Goal: Information Seeking & Learning: Learn about a topic

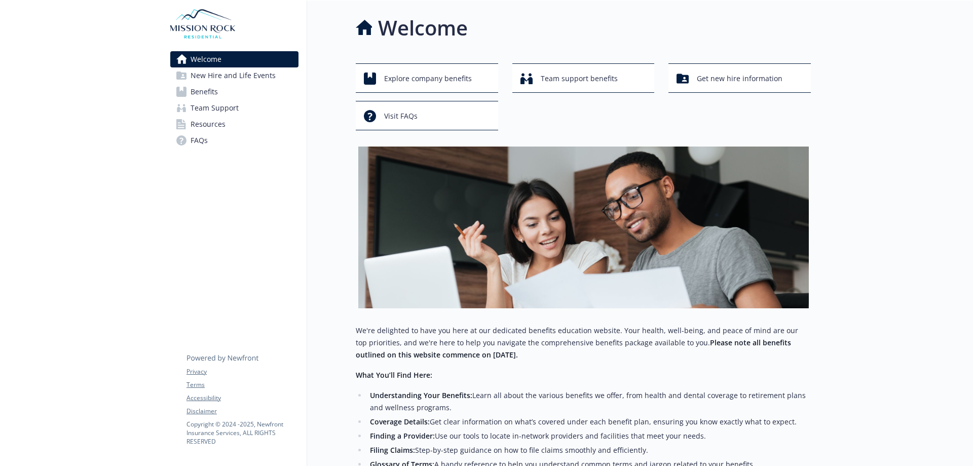
click at [209, 127] on span "Resources" at bounding box center [208, 124] width 35 height 16
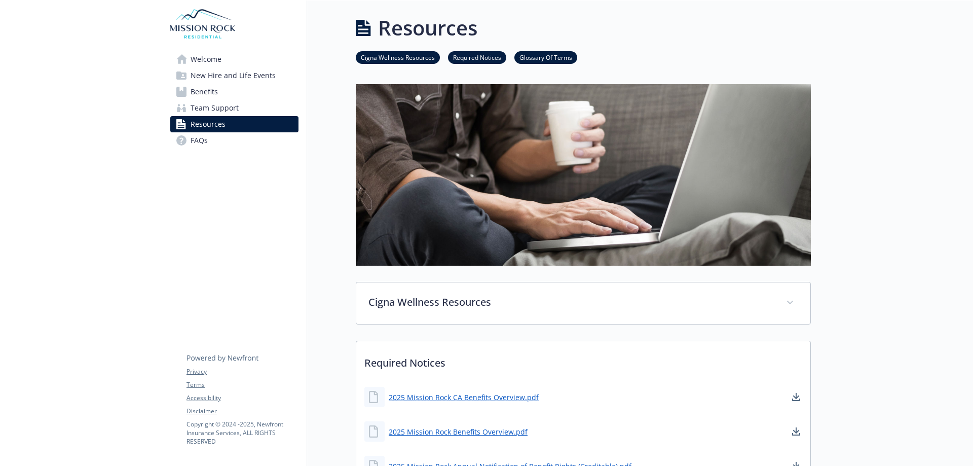
click at [202, 145] on span "FAQs" at bounding box center [199, 140] width 17 height 16
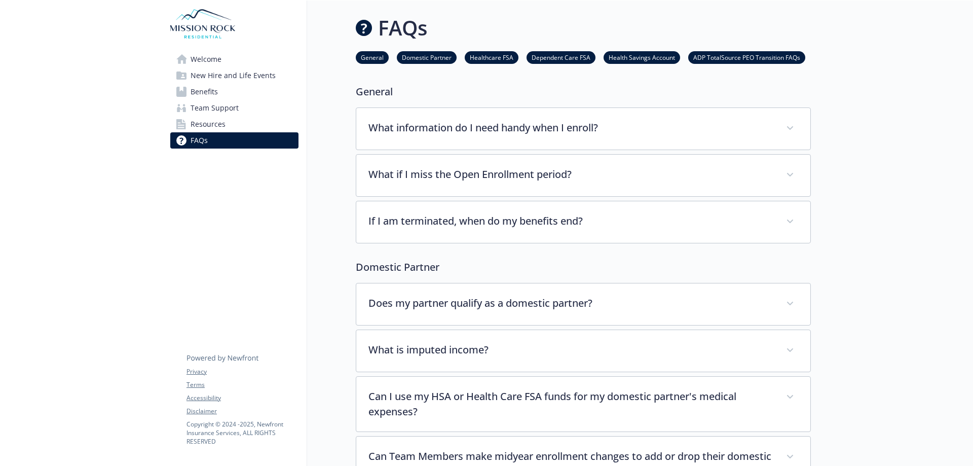
click at [219, 84] on link "Benefits" at bounding box center [234, 92] width 128 height 16
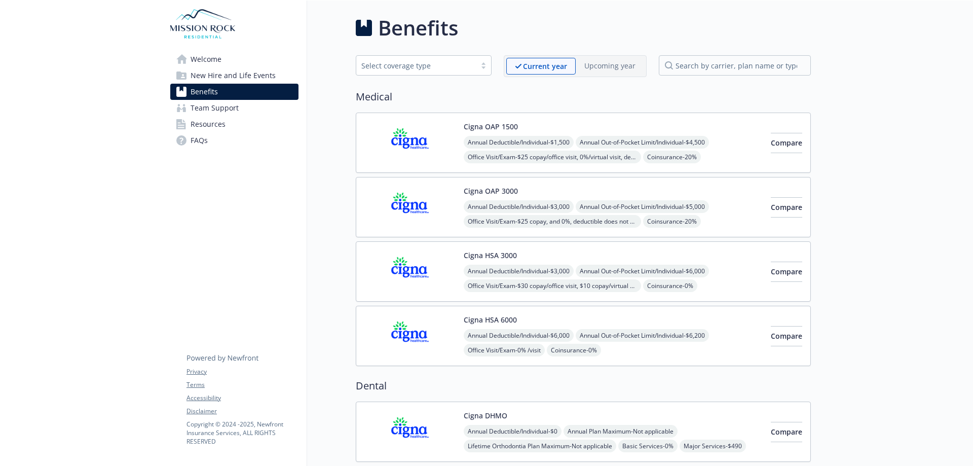
click at [580, 260] on div "Cigna HSA 3000 Annual Deductible/Individual - $3,000 Annual Out-of-Pocket Limit…" at bounding box center [613, 271] width 299 height 43
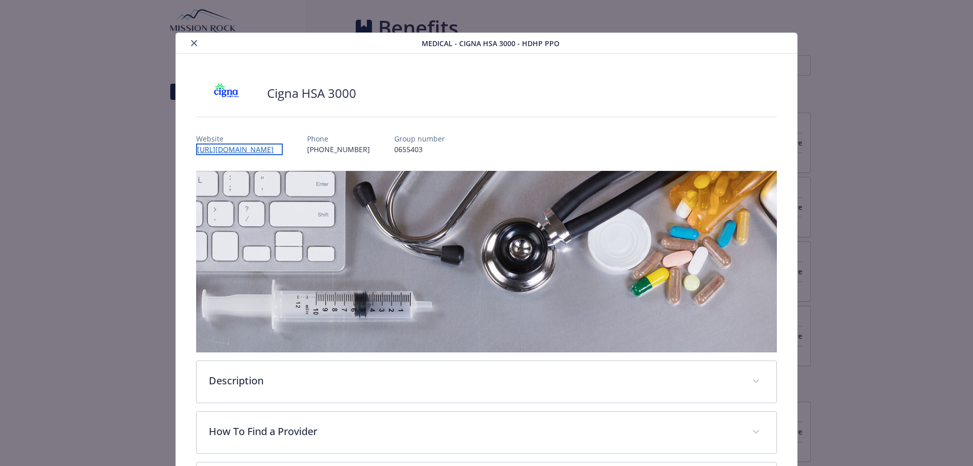
click at [242, 148] on link "[URL][DOMAIN_NAME]" at bounding box center [239, 149] width 87 height 12
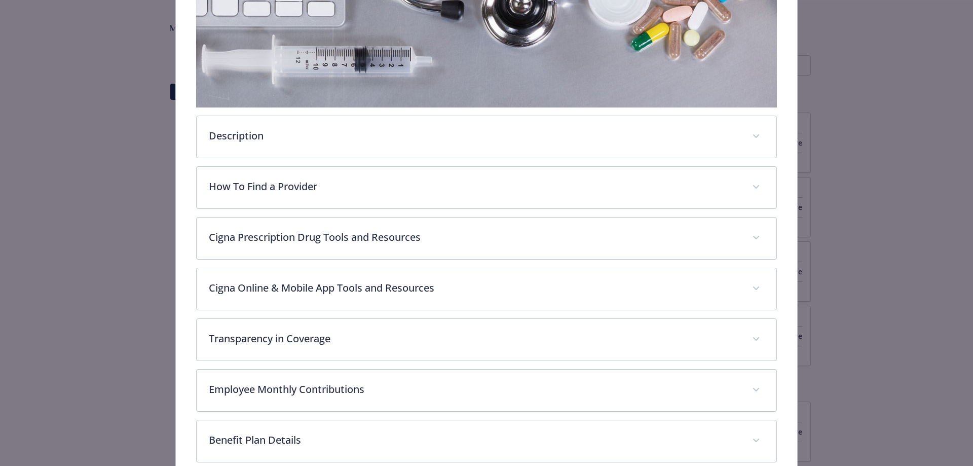
scroll to position [253, 0]
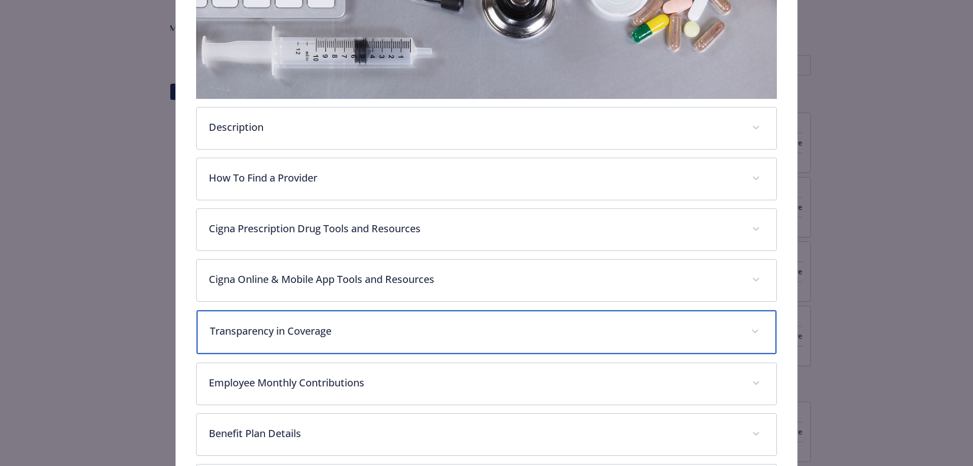
click at [342, 329] on p "Transparency in Coverage" at bounding box center [474, 330] width 529 height 15
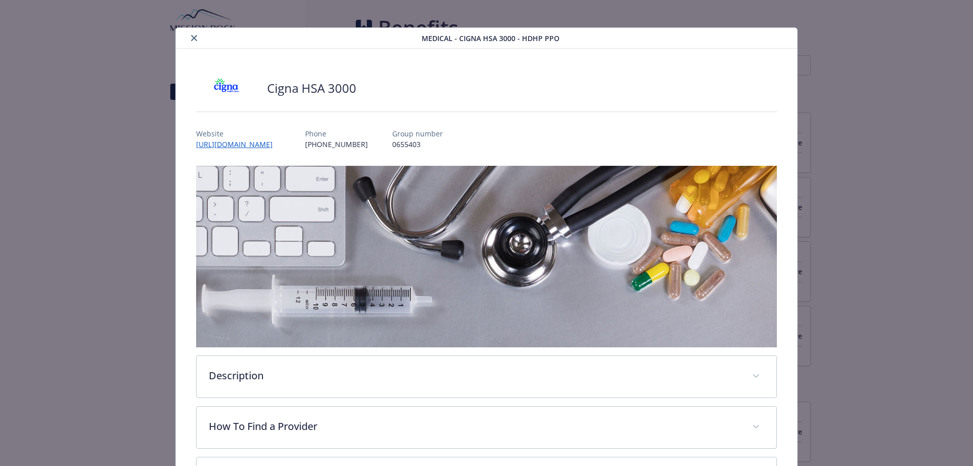
scroll to position [0, 0]
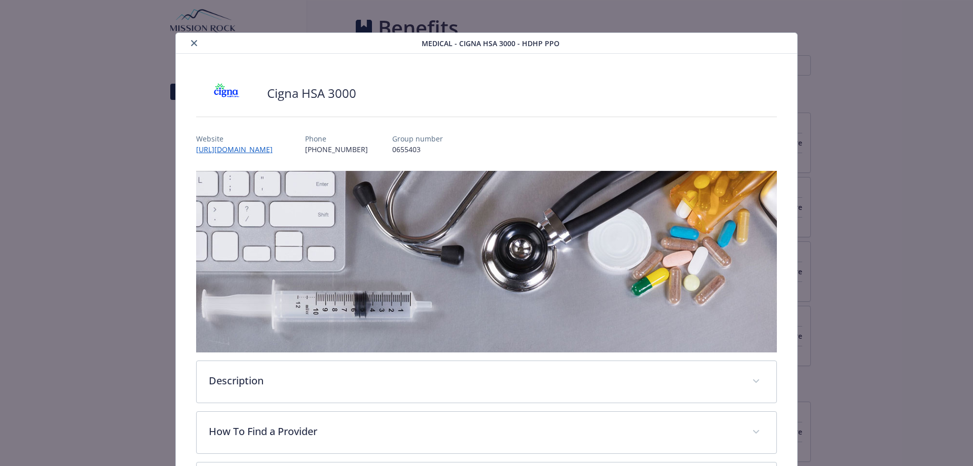
click at [192, 46] on icon "close" at bounding box center [194, 43] width 6 height 6
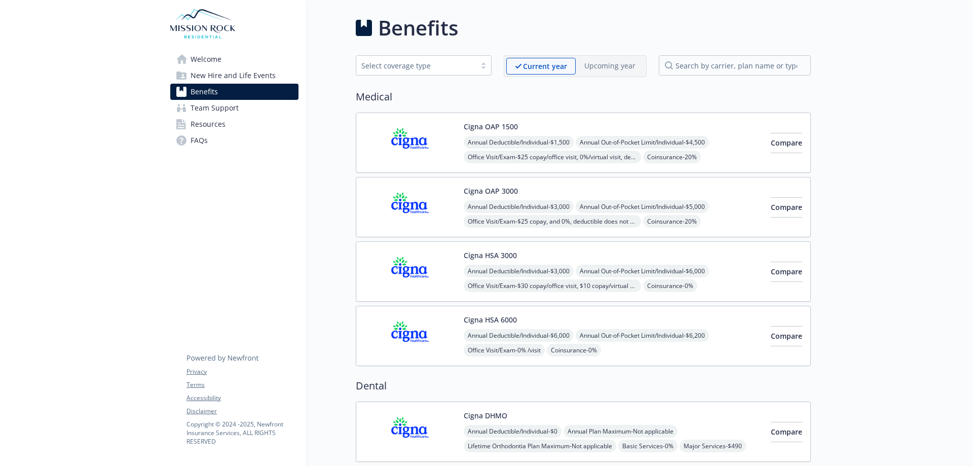
click at [216, 76] on span "New Hire and Life Events" at bounding box center [233, 75] width 85 height 16
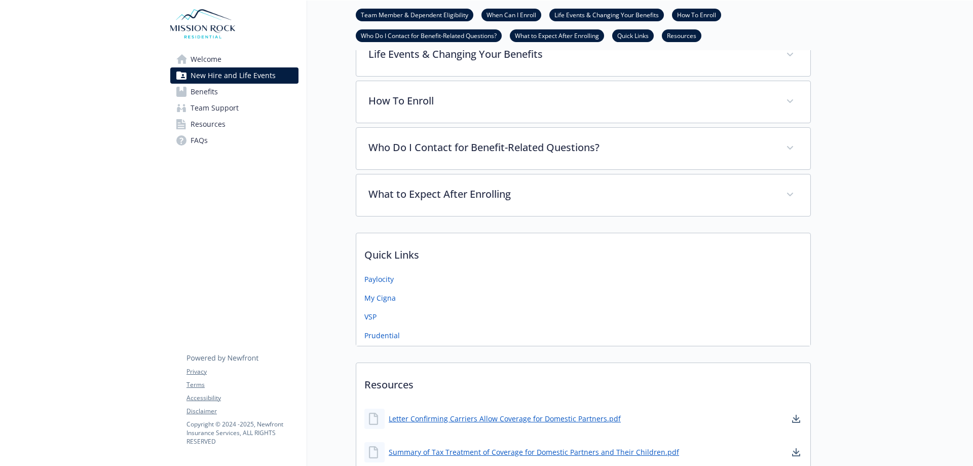
scroll to position [355, 0]
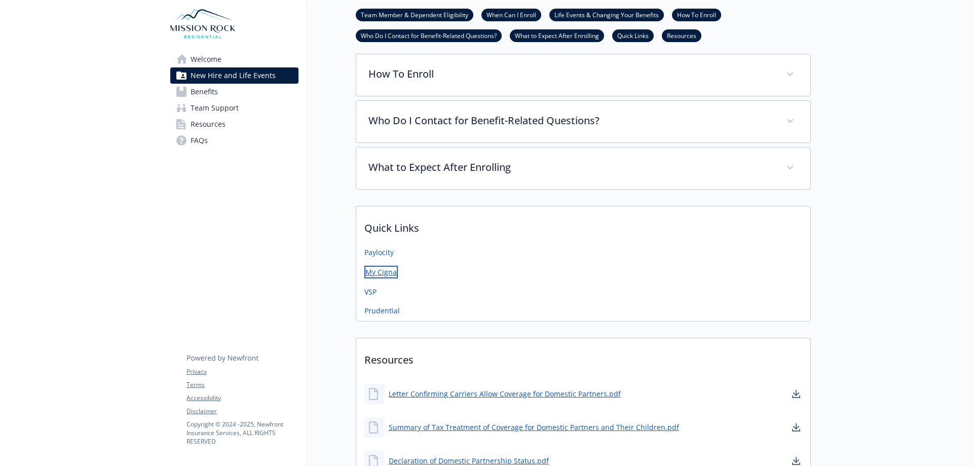
click at [384, 267] on link "My Cigna" at bounding box center [380, 272] width 33 height 13
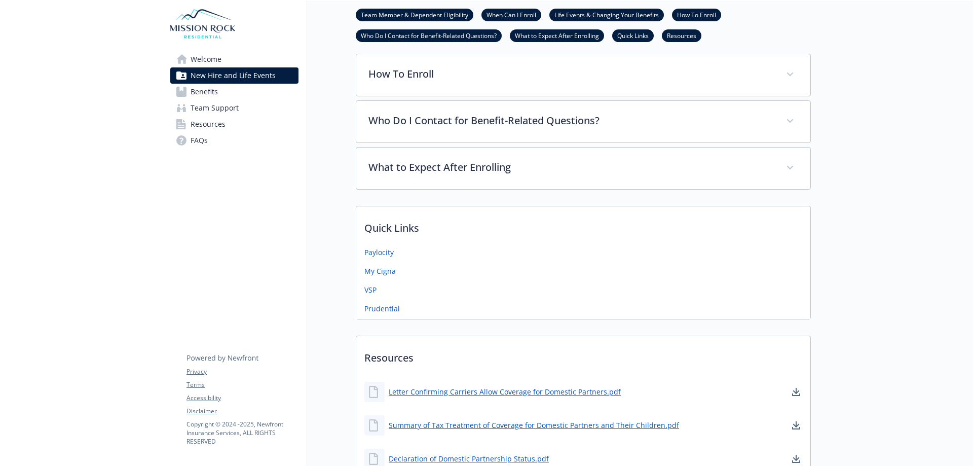
click at [213, 90] on span "Benefits" at bounding box center [204, 92] width 27 height 16
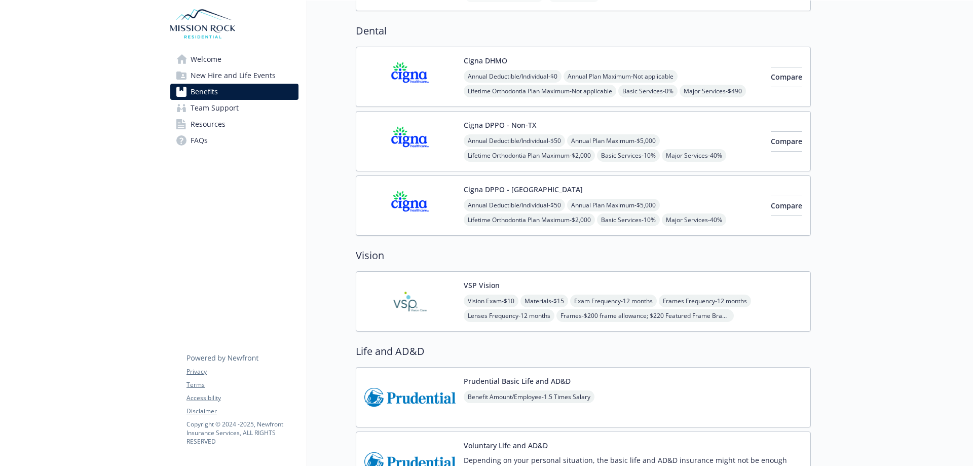
click at [205, 108] on span "Team Support" at bounding box center [215, 108] width 48 height 16
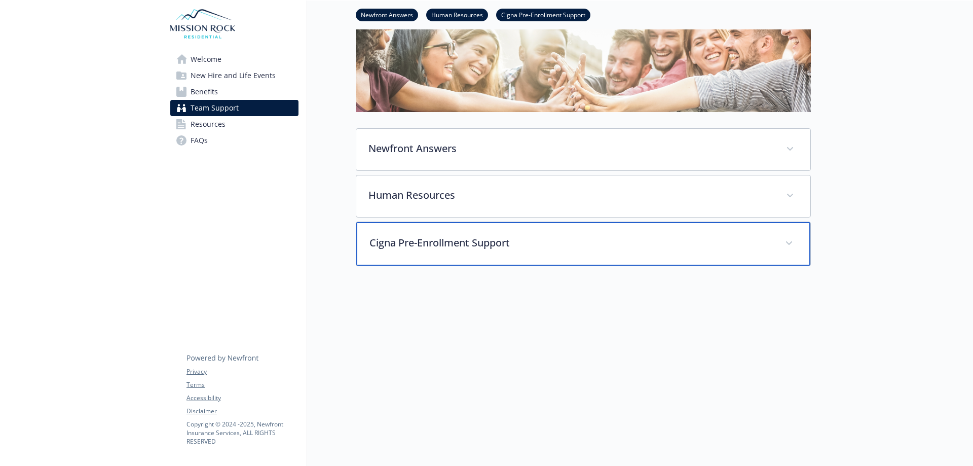
scroll to position [74, 0]
click at [476, 247] on div "Cigna Pre-Enrollment Support" at bounding box center [583, 244] width 454 height 44
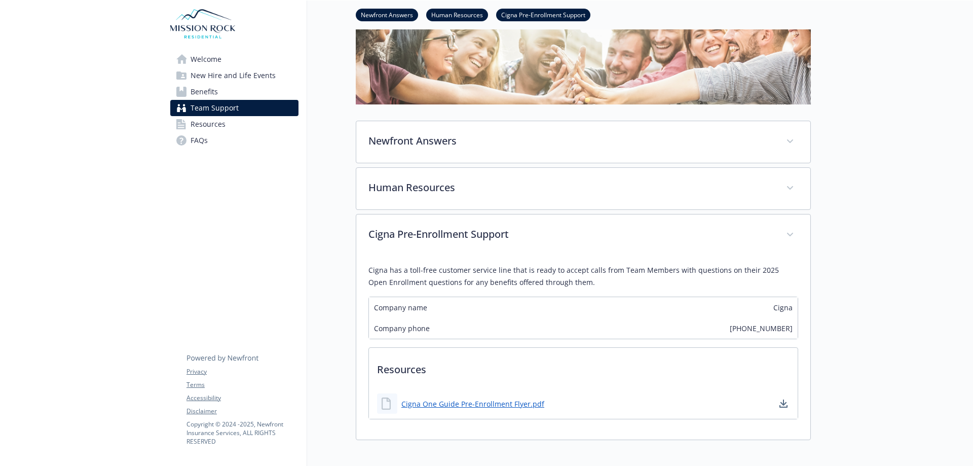
click at [196, 122] on span "Resources" at bounding box center [208, 124] width 35 height 16
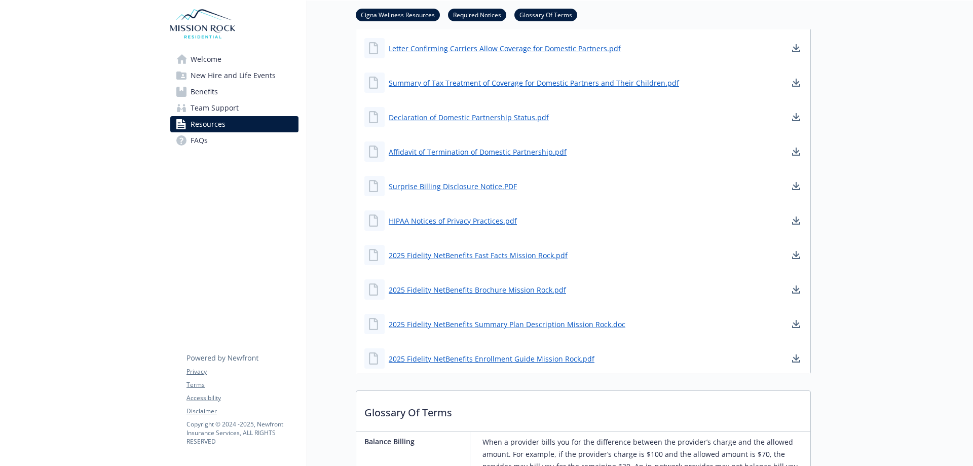
scroll to position [733, 0]
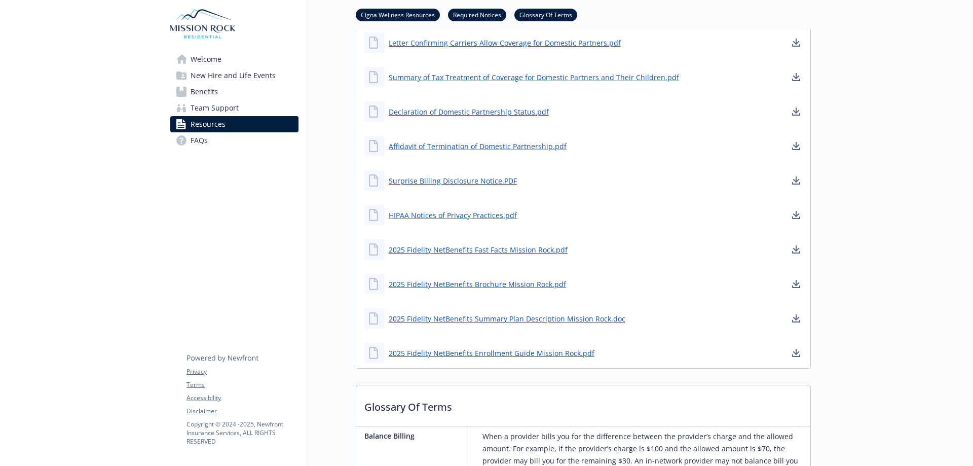
click at [213, 139] on link "FAQs" at bounding box center [234, 140] width 128 height 16
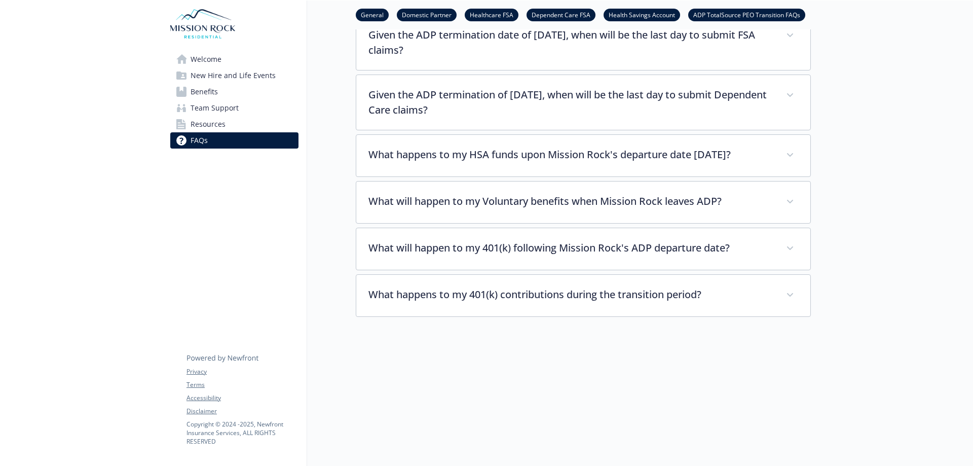
scroll to position [2248, 0]
click at [206, 126] on span "Resources" at bounding box center [208, 124] width 35 height 16
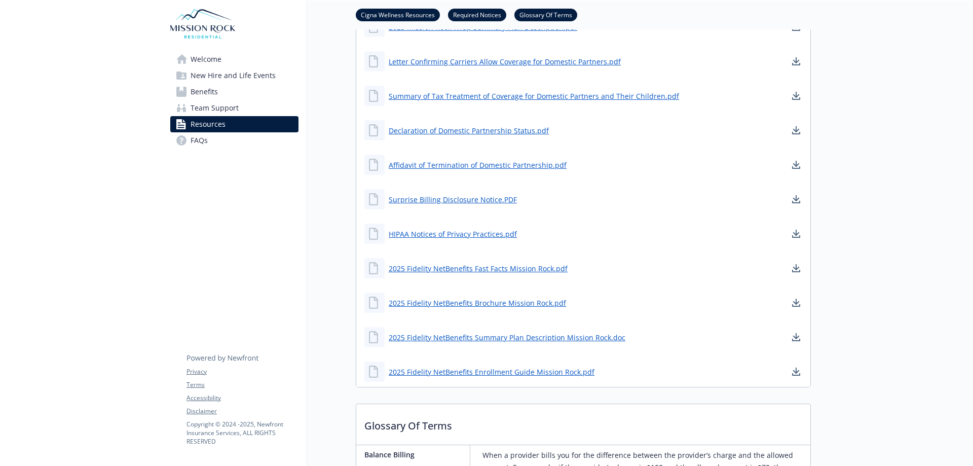
scroll to position [762, 0]
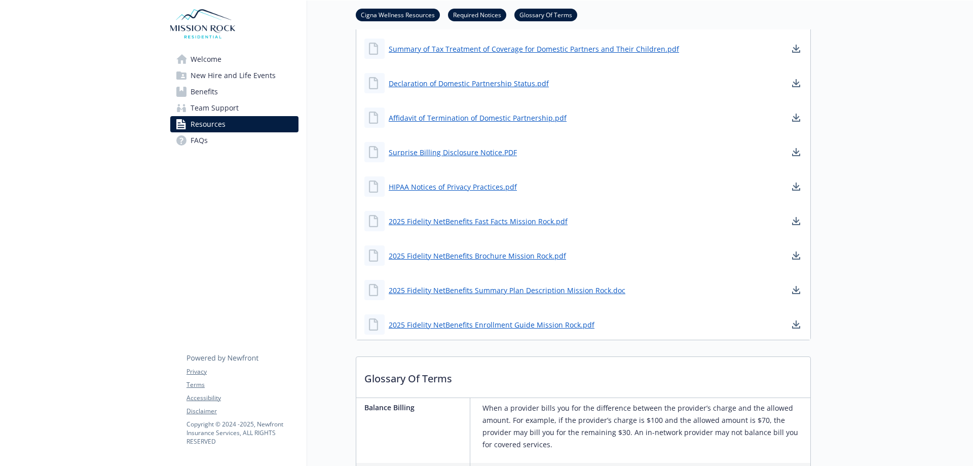
click at [230, 110] on span "Team Support" at bounding box center [215, 108] width 48 height 16
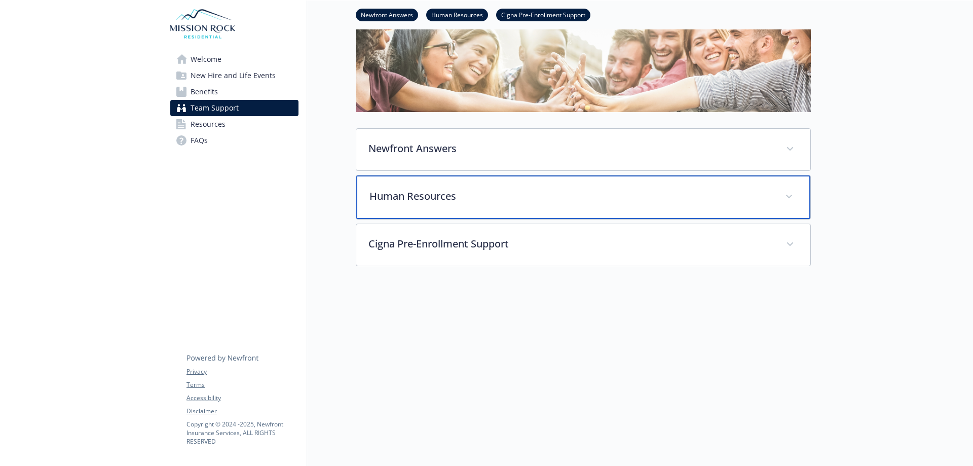
scroll to position [74, 0]
click at [414, 188] on p "Human Resources" at bounding box center [570, 195] width 403 height 15
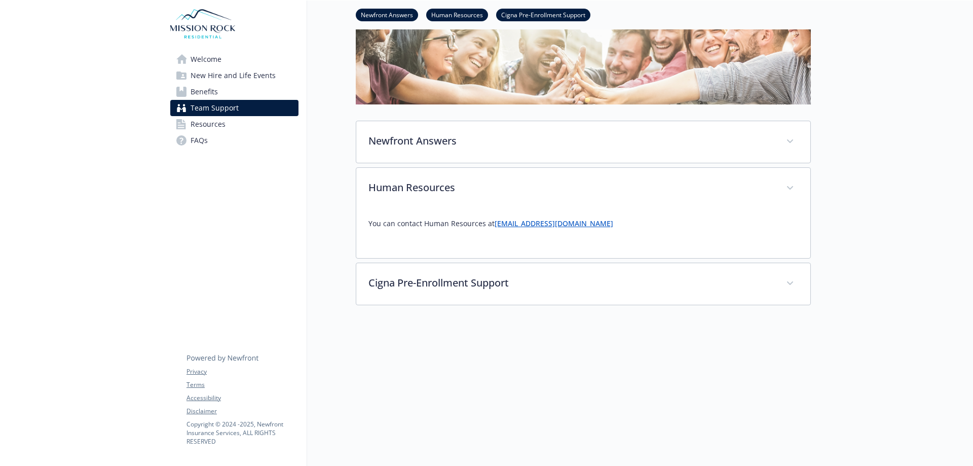
click at [207, 87] on span "Benefits" at bounding box center [204, 92] width 27 height 16
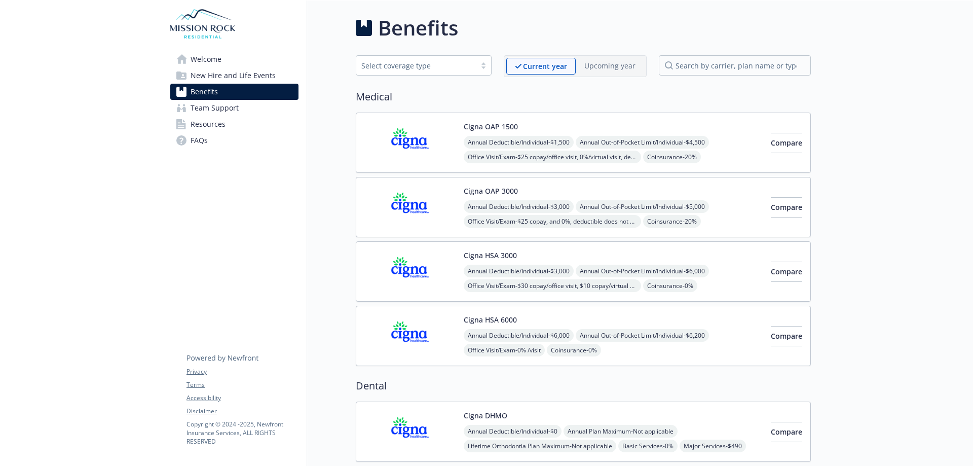
click at [231, 73] on span "New Hire and Life Events" at bounding box center [233, 75] width 85 height 16
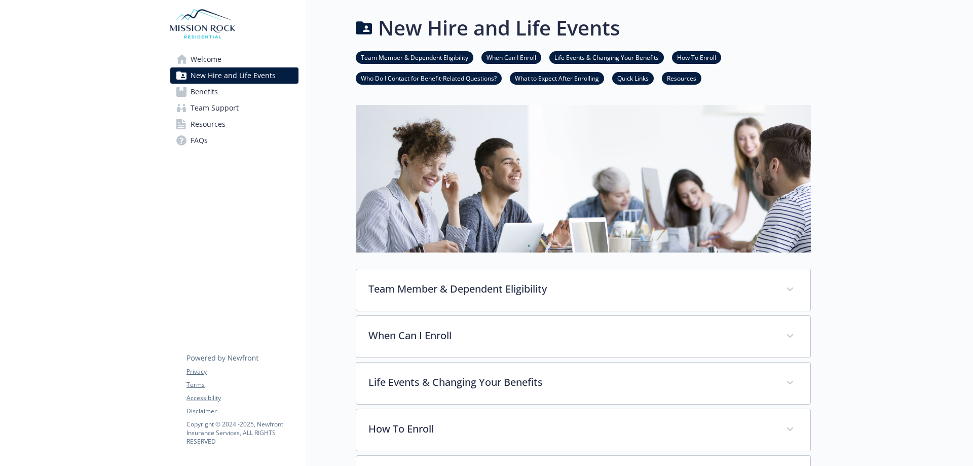
click at [216, 57] on span "Welcome" at bounding box center [206, 59] width 31 height 16
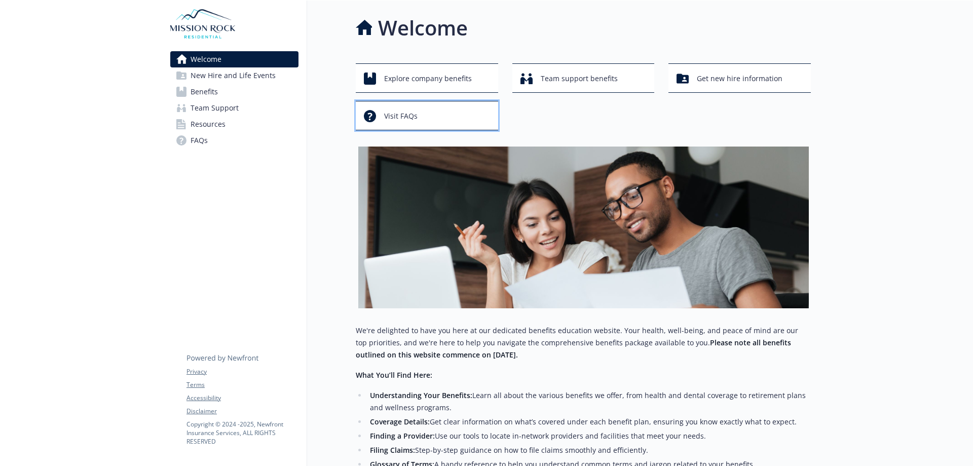
click at [444, 119] on div "Visit FAQs" at bounding box center [428, 115] width 129 height 19
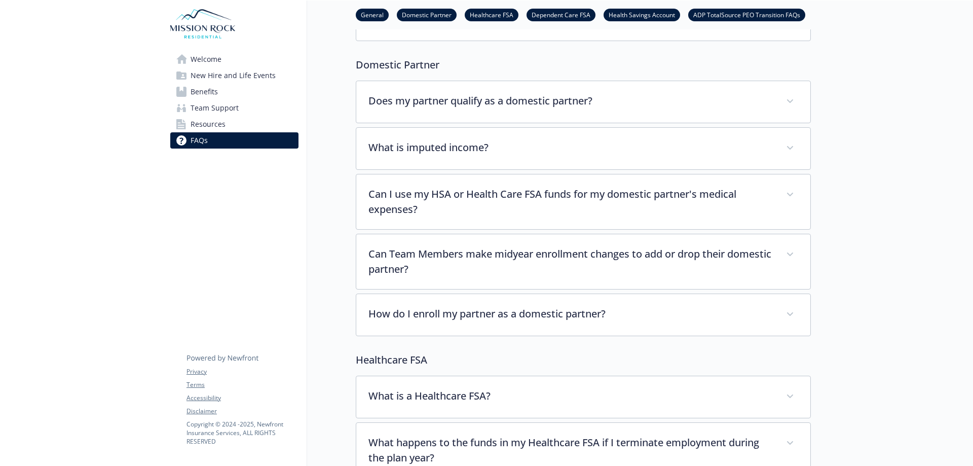
scroll to position [203, 0]
click at [223, 127] on span "Resources" at bounding box center [208, 124] width 35 height 16
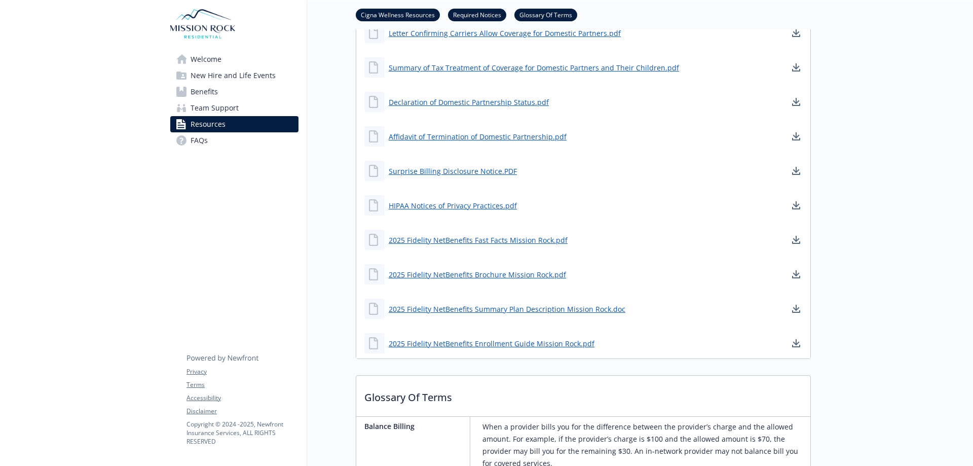
scroll to position [760, 0]
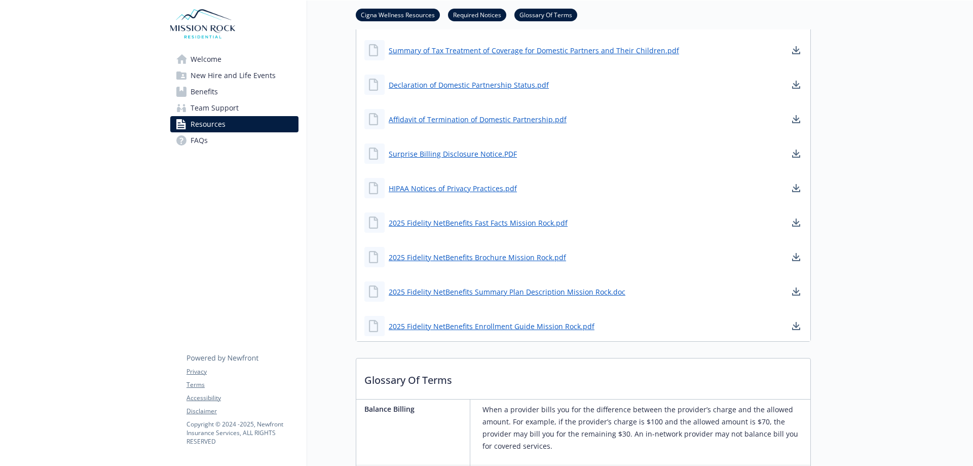
click at [199, 62] on span "Welcome" at bounding box center [206, 59] width 31 height 16
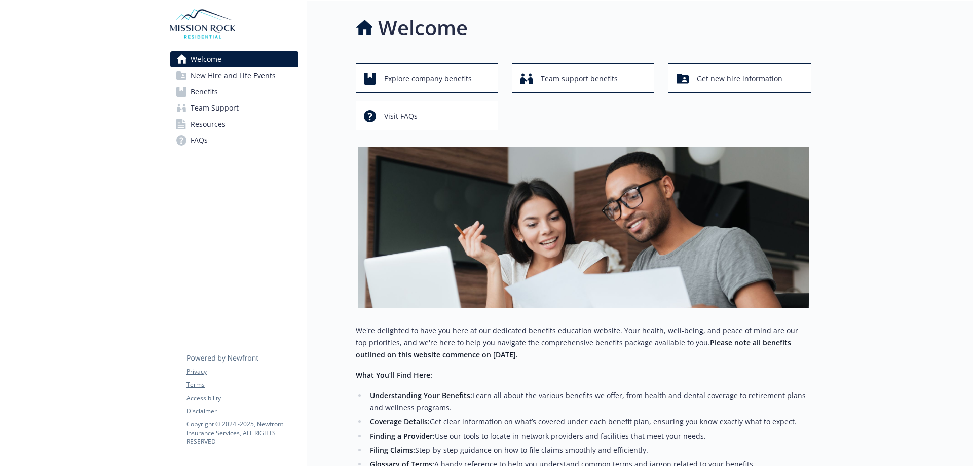
click at [565, 95] on div "Explore company benefits Team support benefits Get new hire information Visit F…" at bounding box center [583, 96] width 455 height 67
click at [566, 85] on span "Team support benefits" at bounding box center [579, 78] width 77 height 19
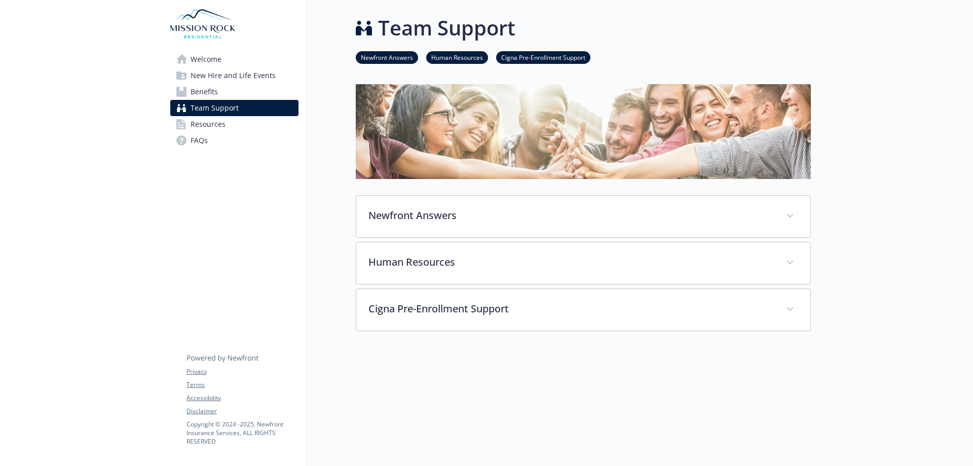
click at [212, 84] on span "Benefits" at bounding box center [204, 92] width 27 height 16
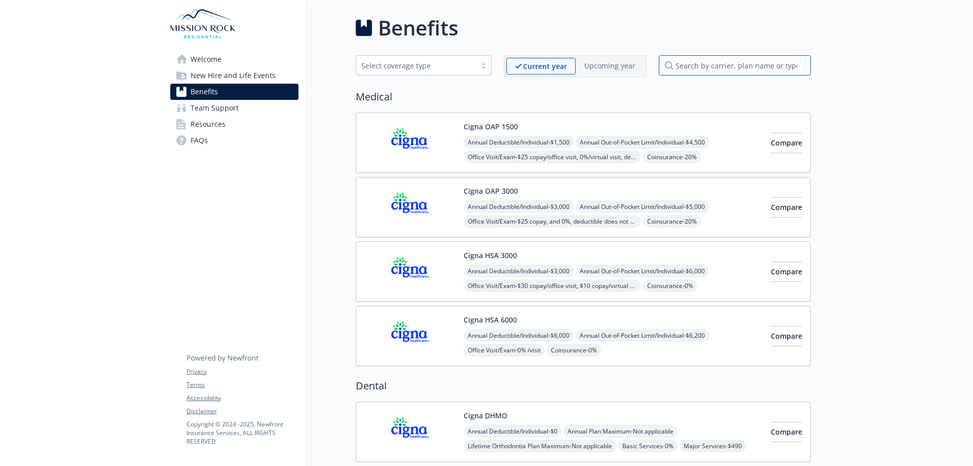
click at [701, 66] on input "search by carrier, plan name or type" at bounding box center [735, 65] width 152 height 20
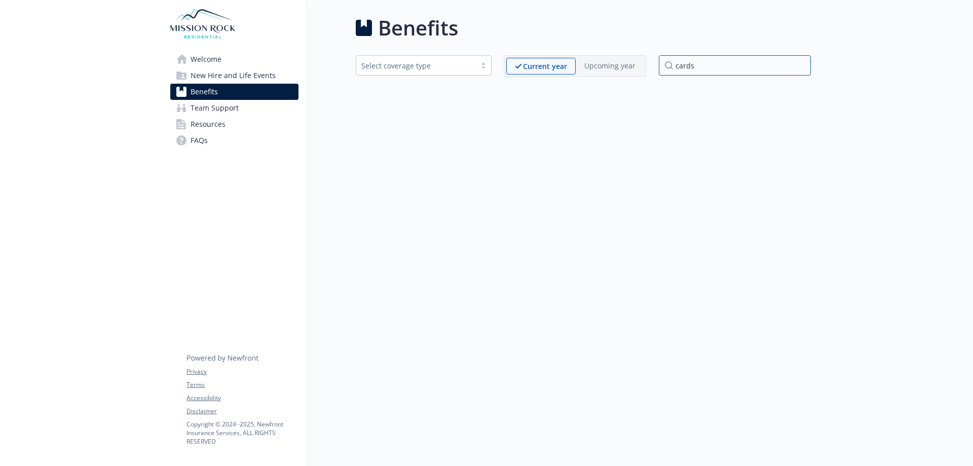
type input "cards"
click at [225, 77] on span "New Hire and Life Events" at bounding box center [233, 75] width 85 height 16
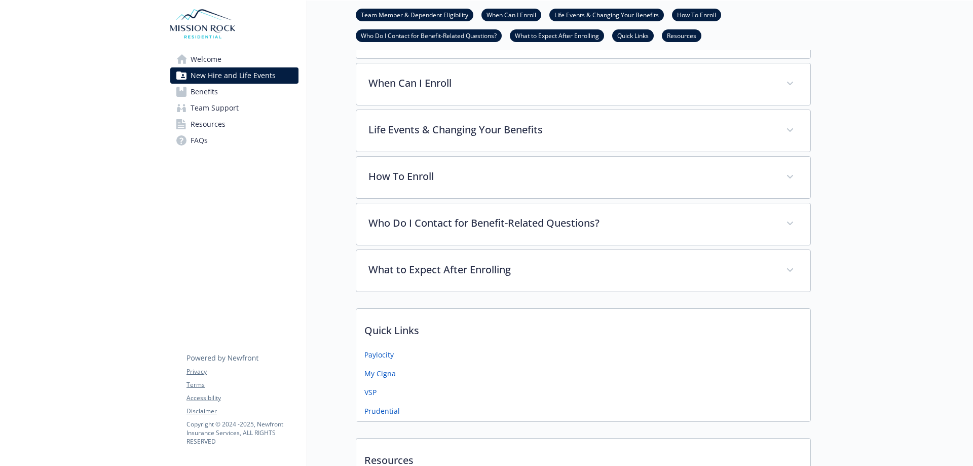
scroll to position [253, 0]
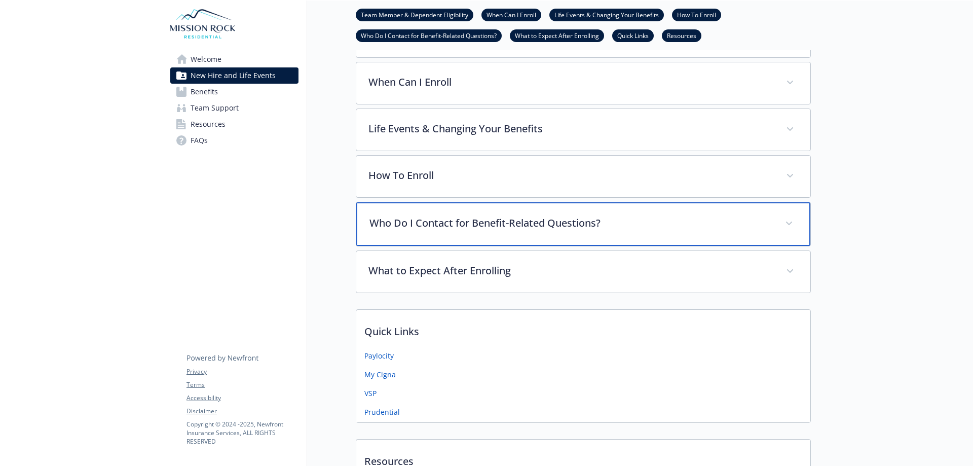
click at [496, 231] on div "Who Do I Contact for Benefit-Related Questions?" at bounding box center [583, 224] width 454 height 44
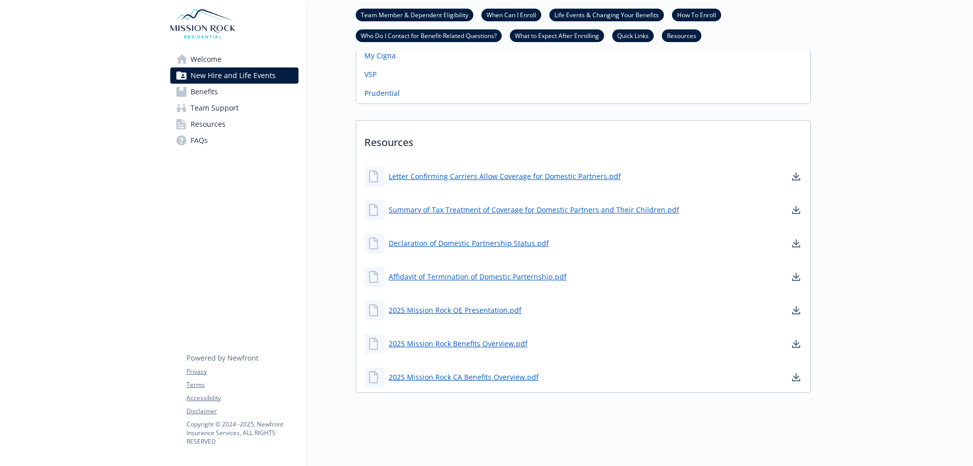
scroll to position [768, 0]
